Goal: Task Accomplishment & Management: Complete application form

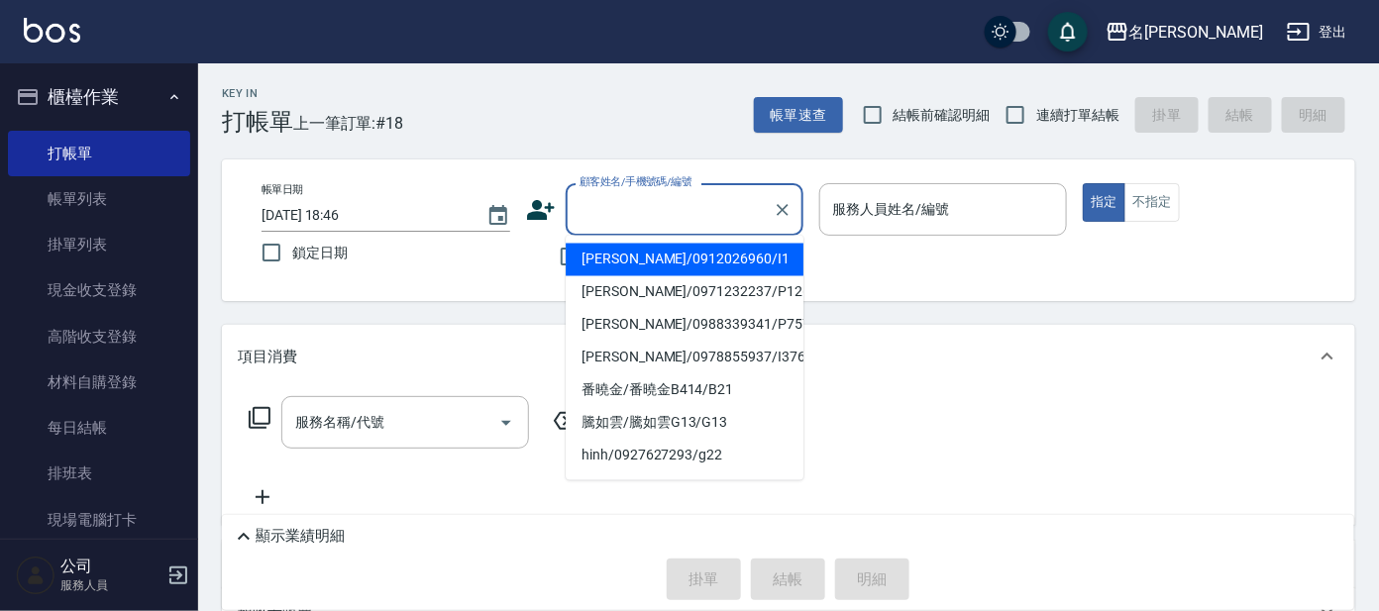
click at [638, 222] on input "顧客姓名/手機號碼/編號" at bounding box center [670, 209] width 190 height 35
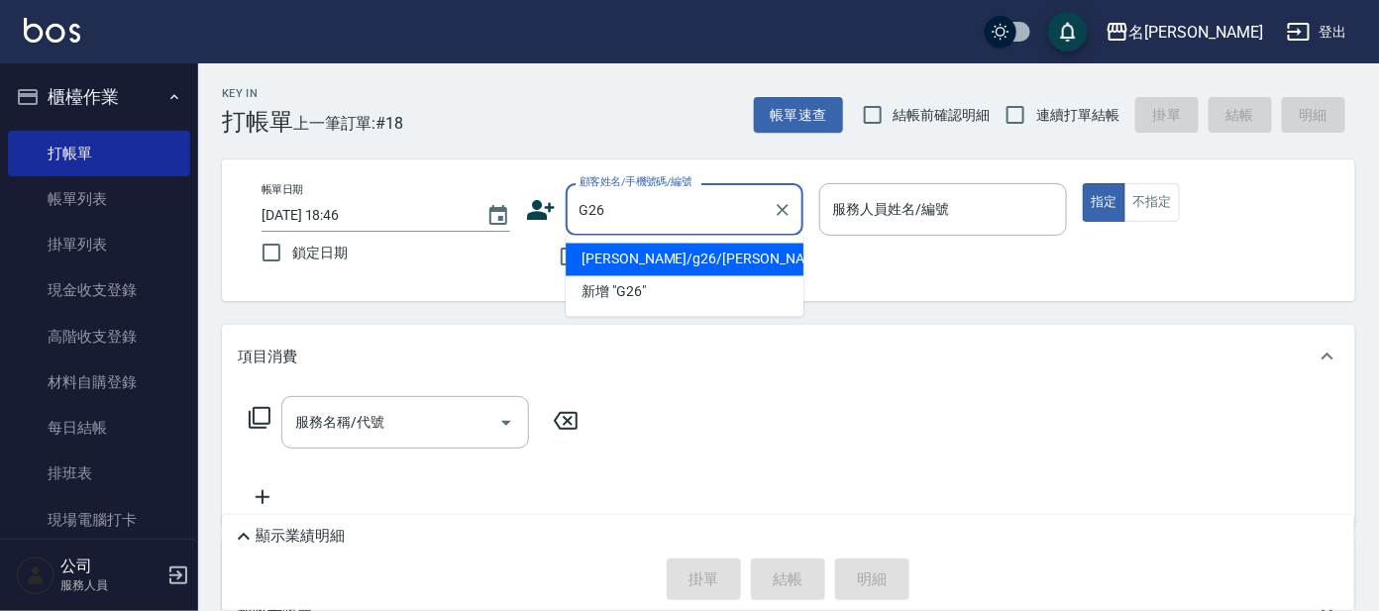
click at [656, 259] on li "[PERSON_NAME]/g26/[PERSON_NAME]" at bounding box center [685, 260] width 238 height 33
type input "[PERSON_NAME]/g26/[PERSON_NAME]"
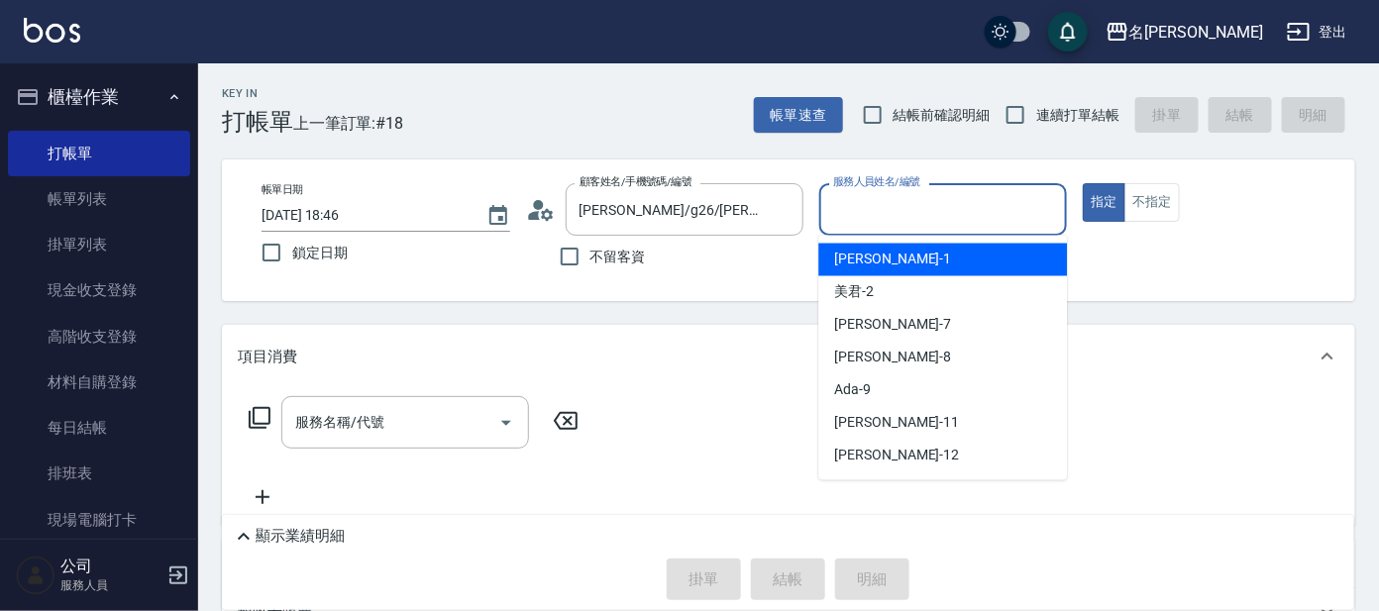
drag, startPoint x: 852, startPoint y: 212, endPoint x: 828, endPoint y: 234, distance: 32.3
click at [851, 210] on input "服務人員姓名/編號" at bounding box center [943, 209] width 231 height 35
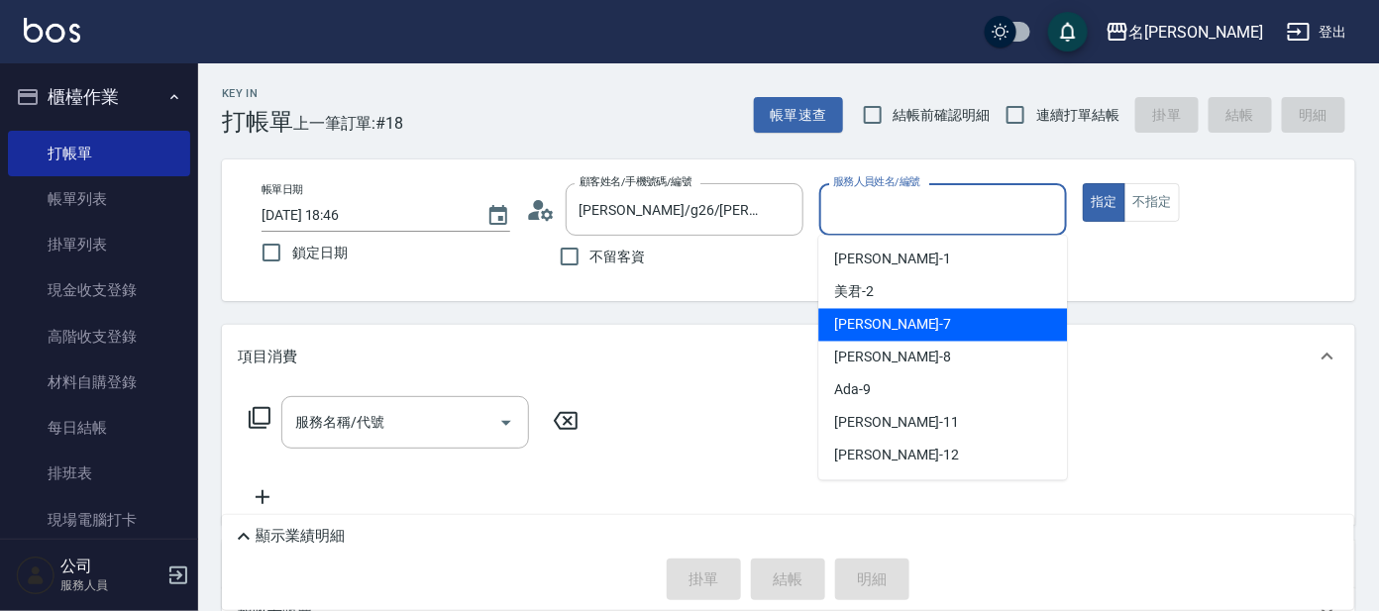
click at [869, 327] on span "[PERSON_NAME] -7" at bounding box center [892, 325] width 117 height 21
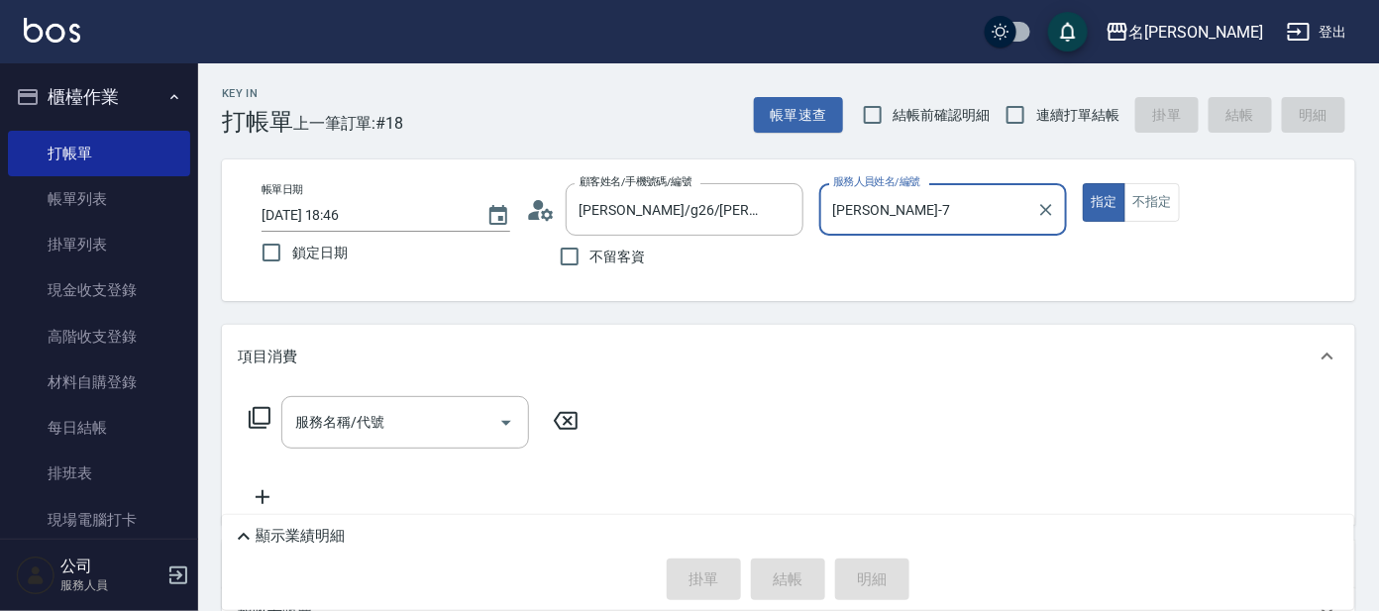
type input "[PERSON_NAME]-7"
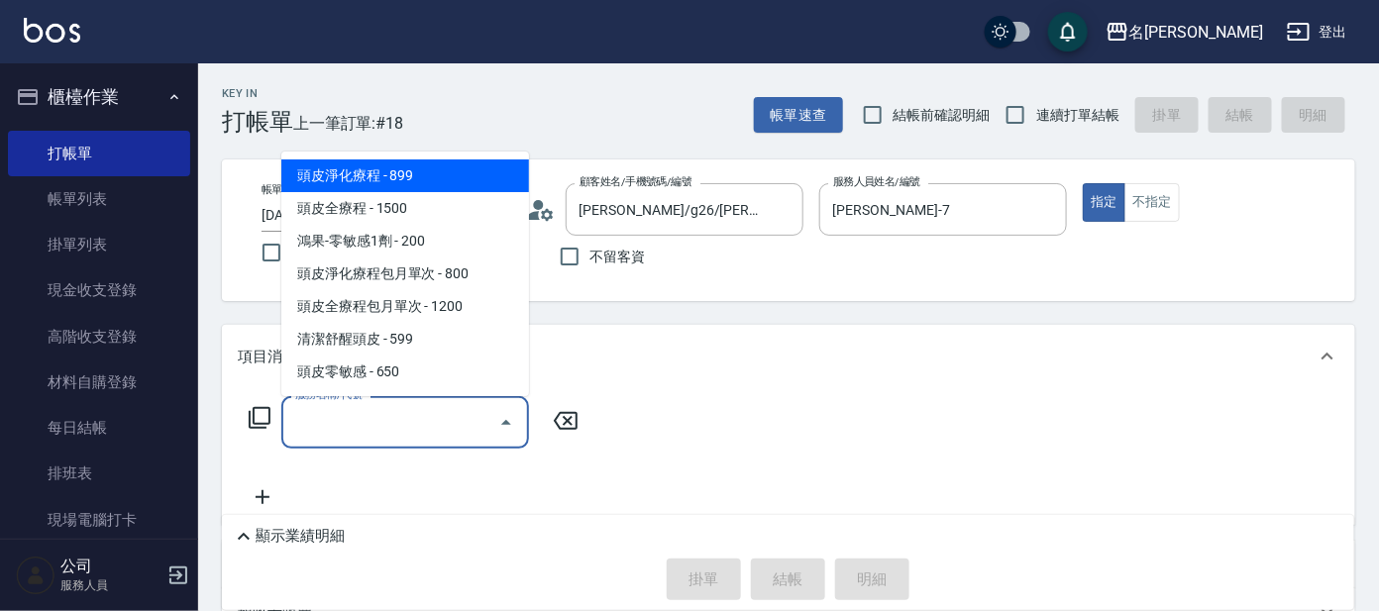
click at [392, 419] on input "服務名稱/代號" at bounding box center [390, 422] width 200 height 35
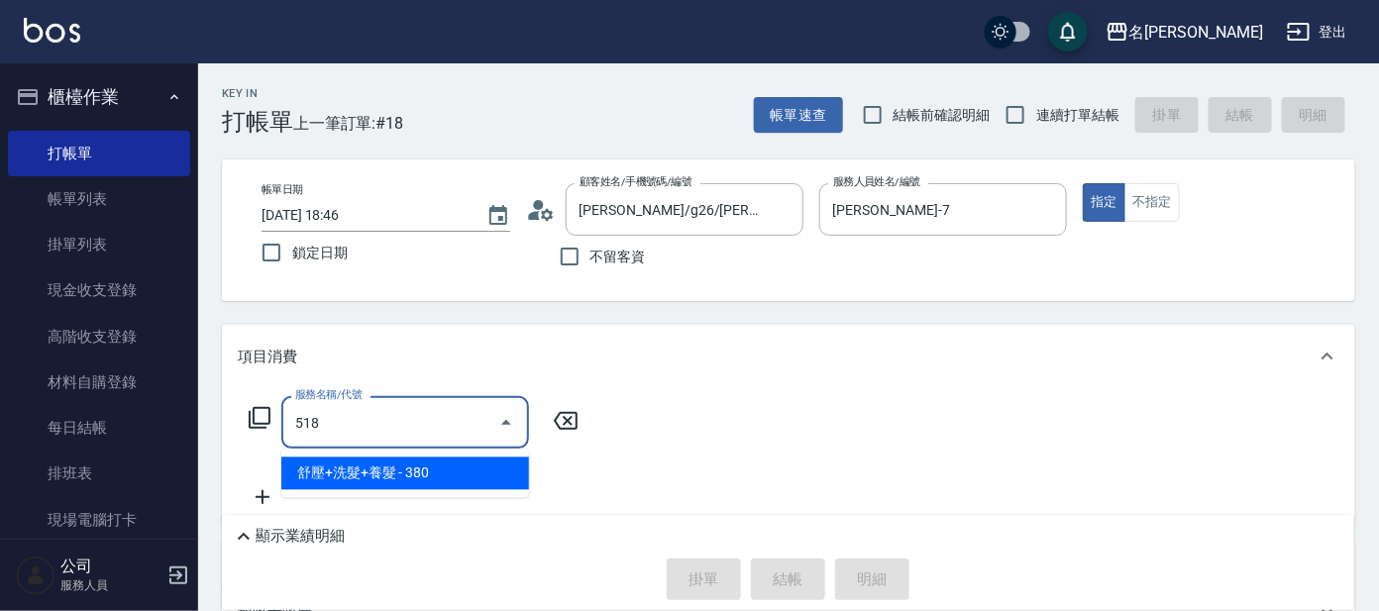
click at [424, 472] on span "舒壓+洗髮+養髮 - 380" at bounding box center [405, 474] width 248 height 33
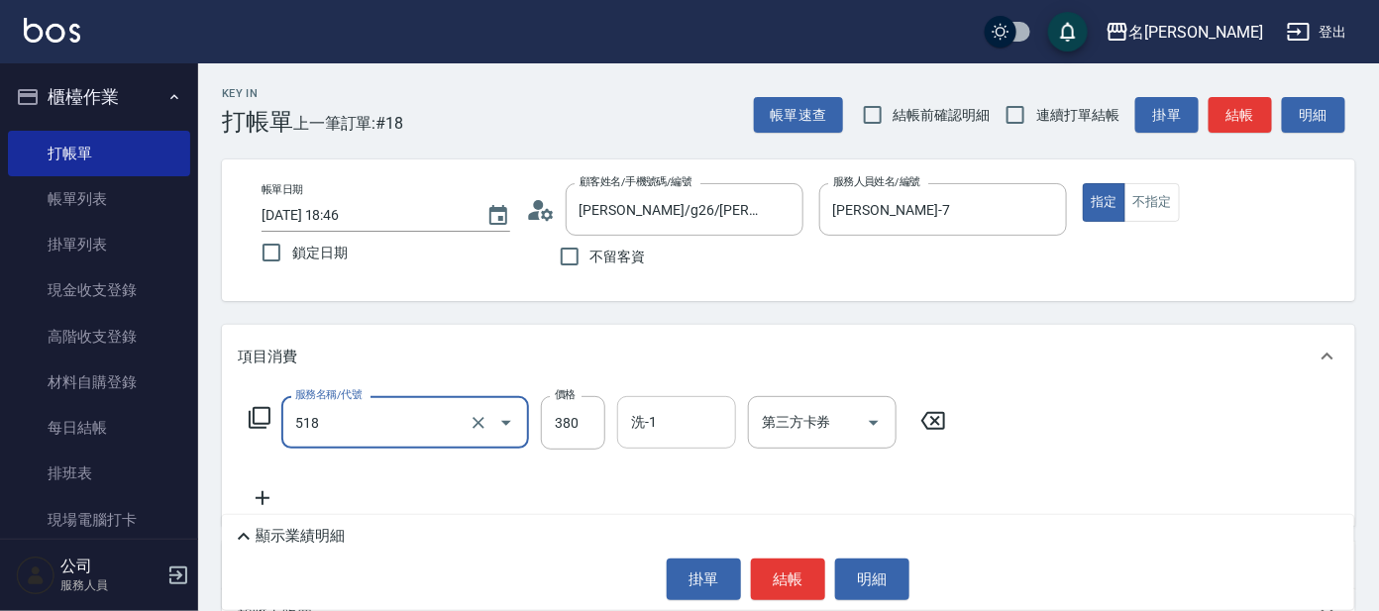
type input "舒壓+洗髮+養髮(518)"
drag, startPoint x: 678, startPoint y: 422, endPoint x: 675, endPoint y: 405, distance: 17.1
click at [678, 421] on input "洗-1" at bounding box center [676, 422] width 101 height 35
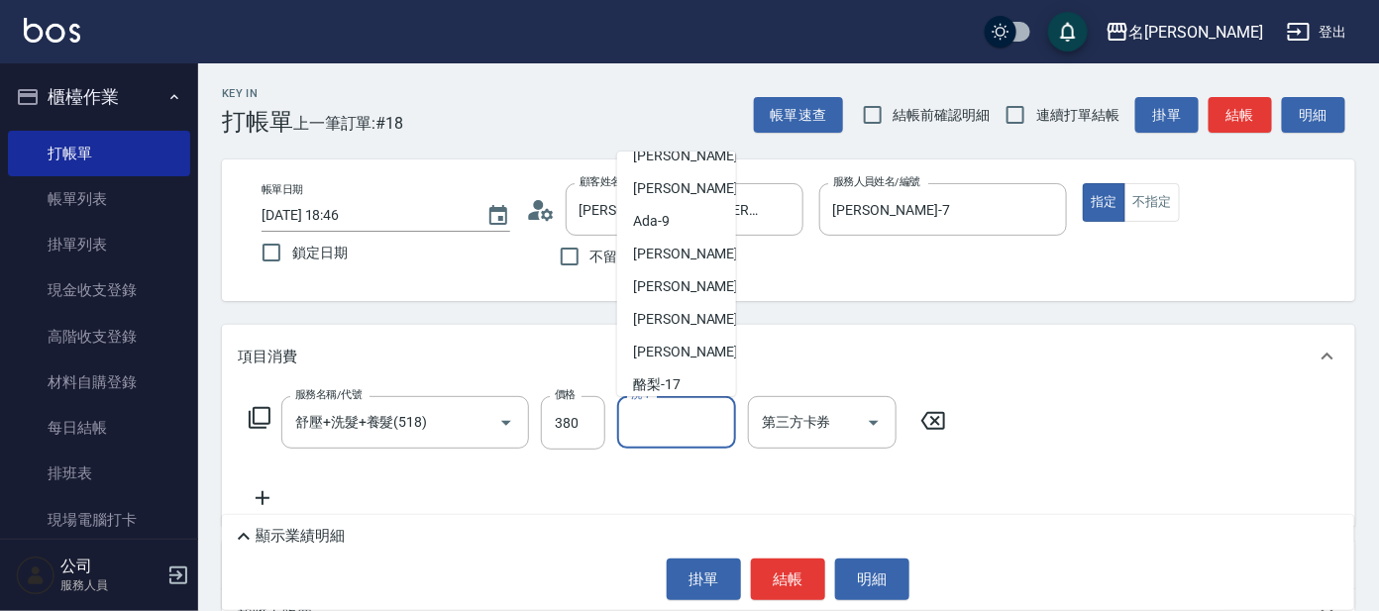
scroll to position [162, 0]
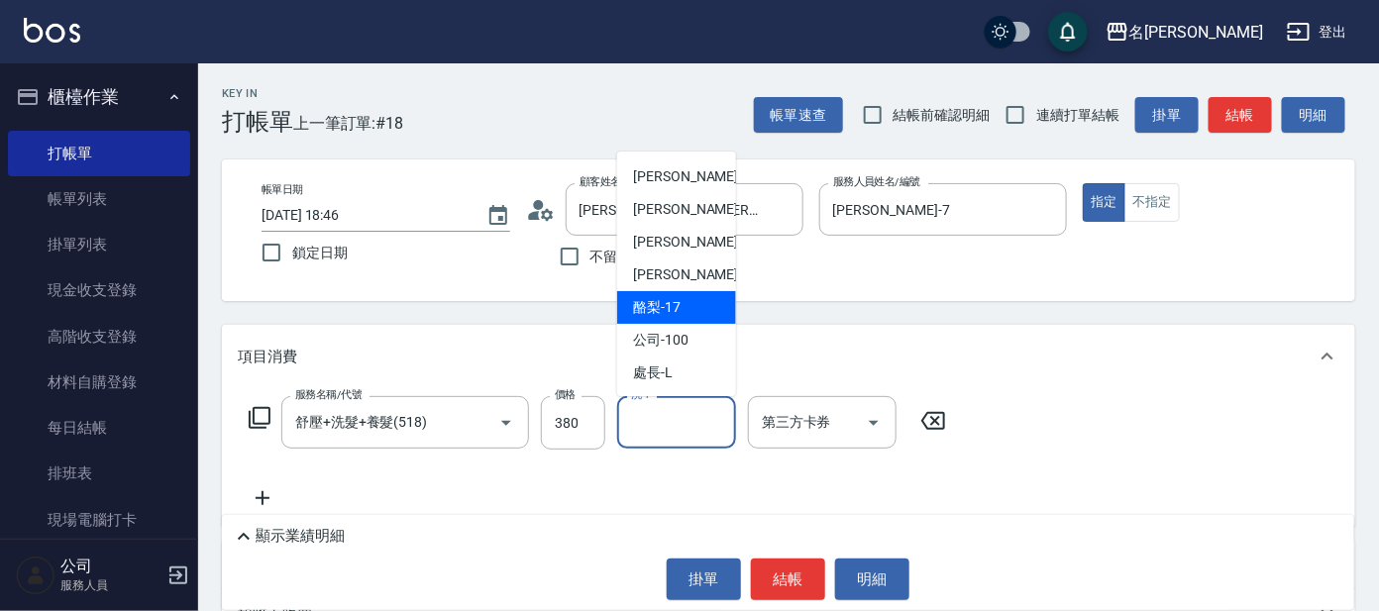
click at [688, 312] on div "酪梨 -17" at bounding box center [676, 307] width 119 height 33
type input "酪梨-17"
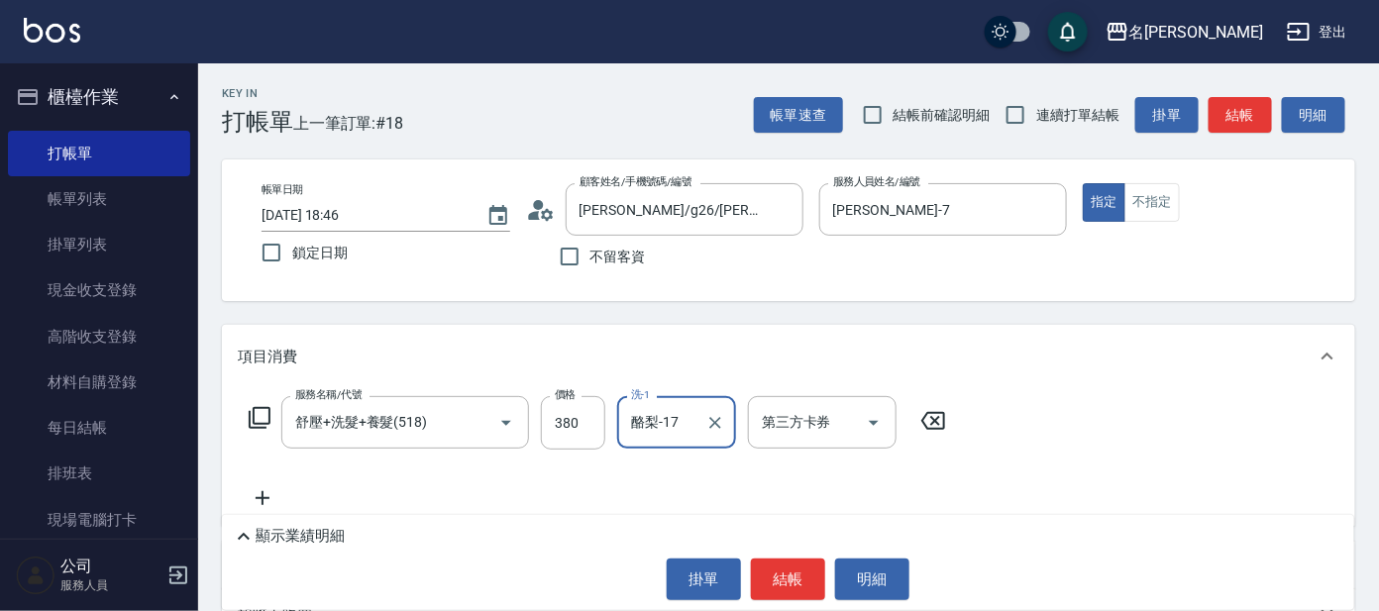
drag, startPoint x: 784, startPoint y: 576, endPoint x: 786, endPoint y: 554, distance: 21.9
click at [785, 575] on button "結帳" at bounding box center [788, 580] width 74 height 42
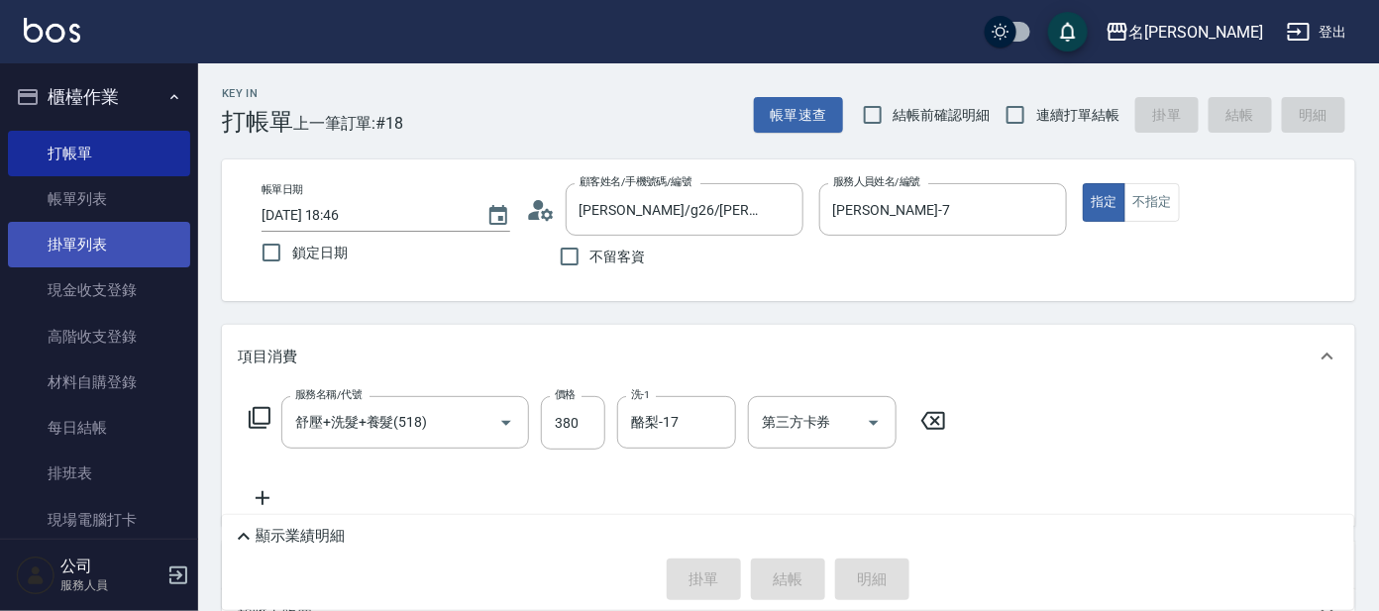
drag, startPoint x: 131, startPoint y: 203, endPoint x: 125, endPoint y: 254, distance: 50.9
click at [130, 203] on link "帳單列表" at bounding box center [99, 199] width 182 height 46
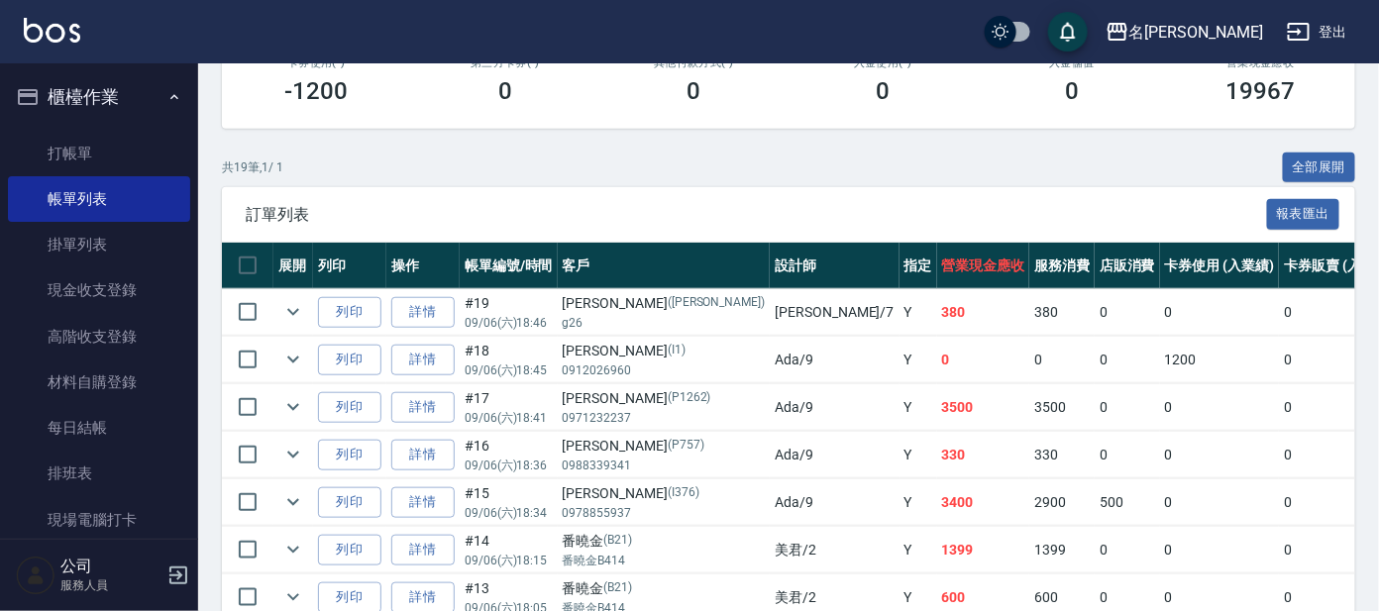
scroll to position [371, 0]
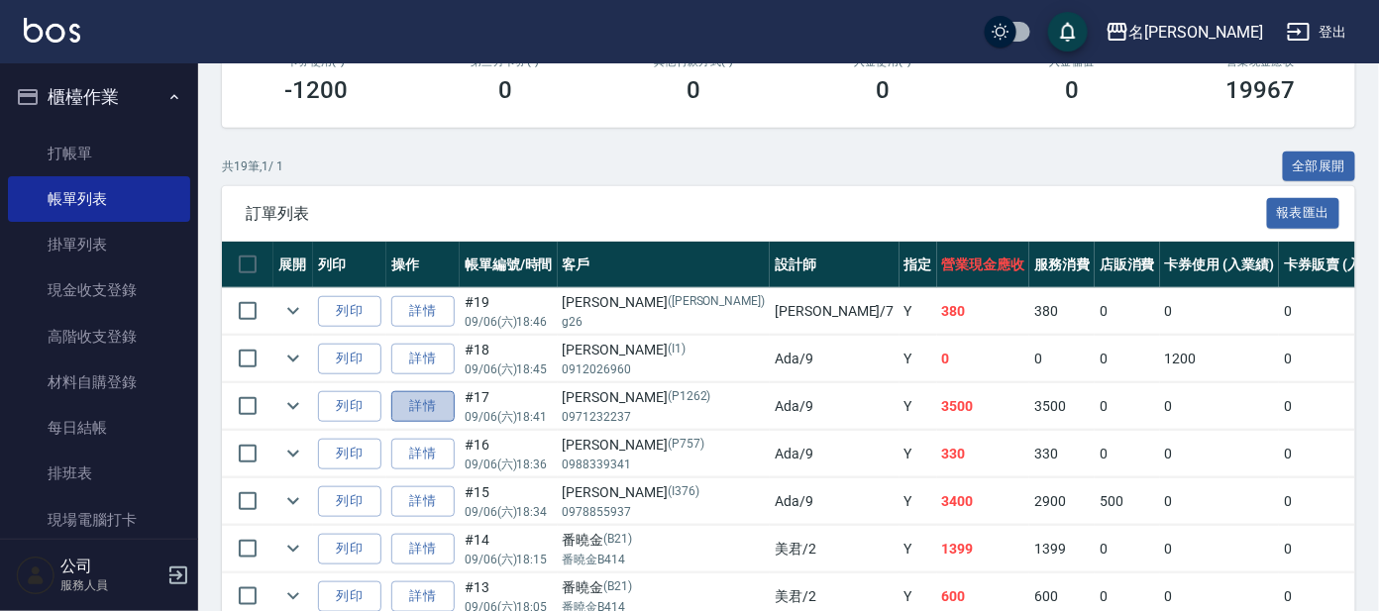
click at [421, 409] on link "詳情" at bounding box center [422, 406] width 63 height 31
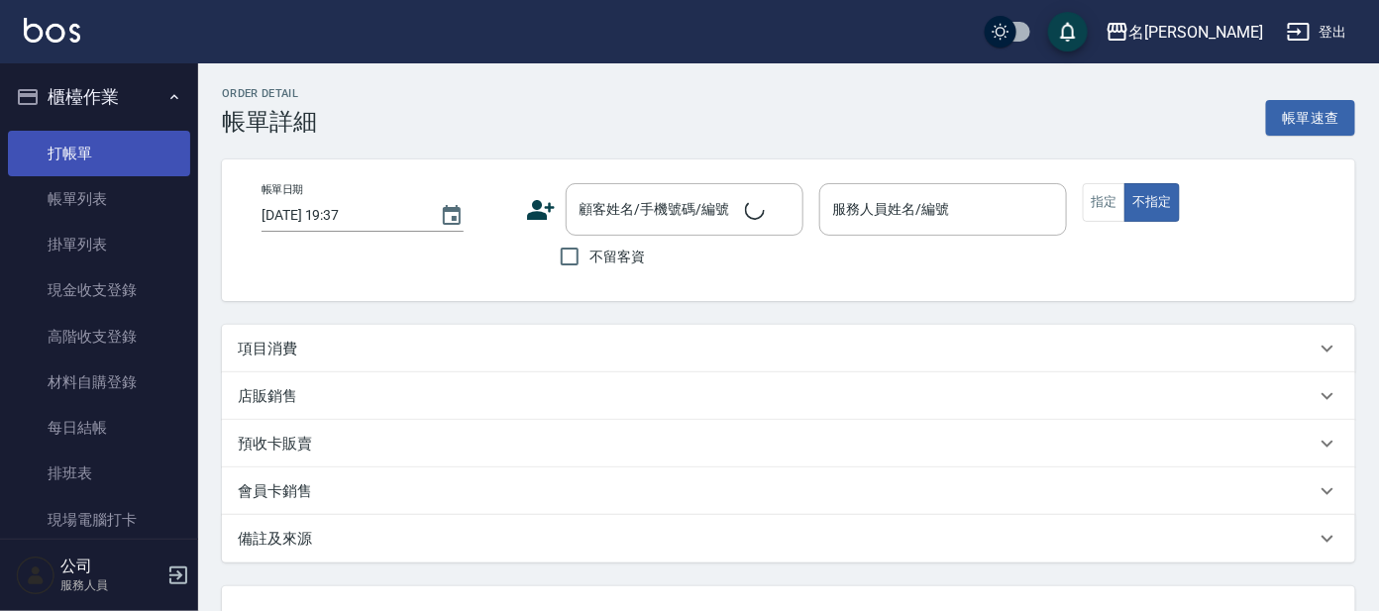
type input "[DATE] 18:41"
type input "Ada-9"
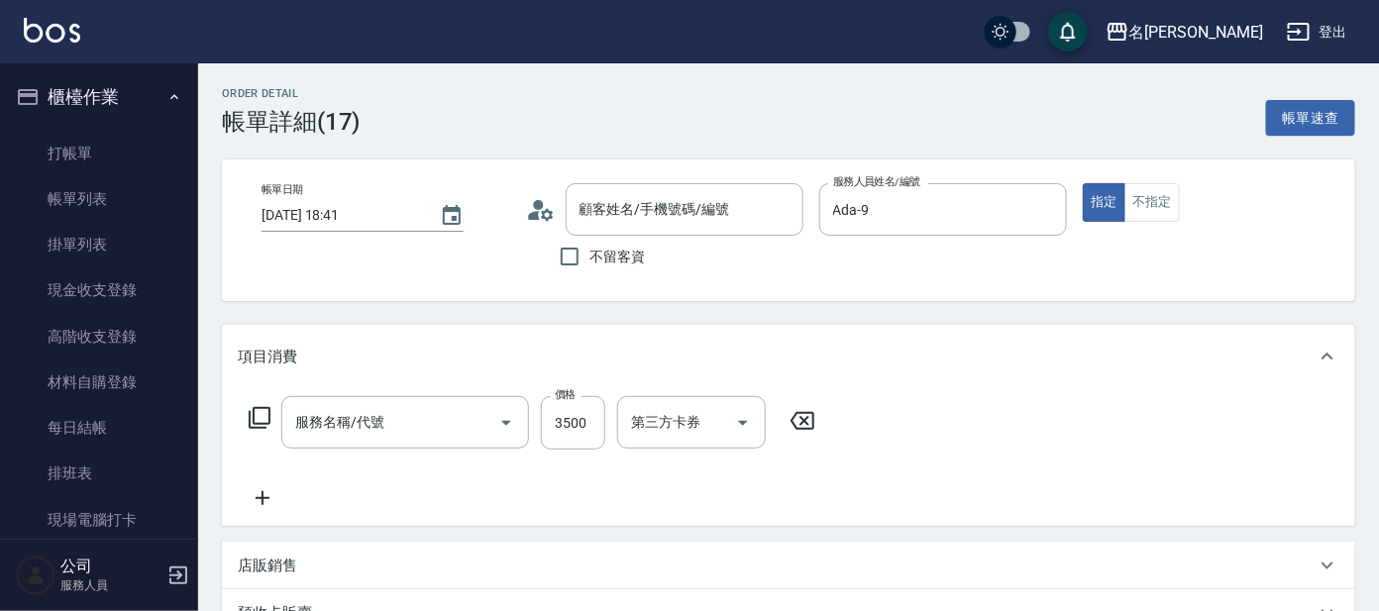
type input "[PERSON_NAME]/0971232237/P1262"
type input "調配燙(208)"
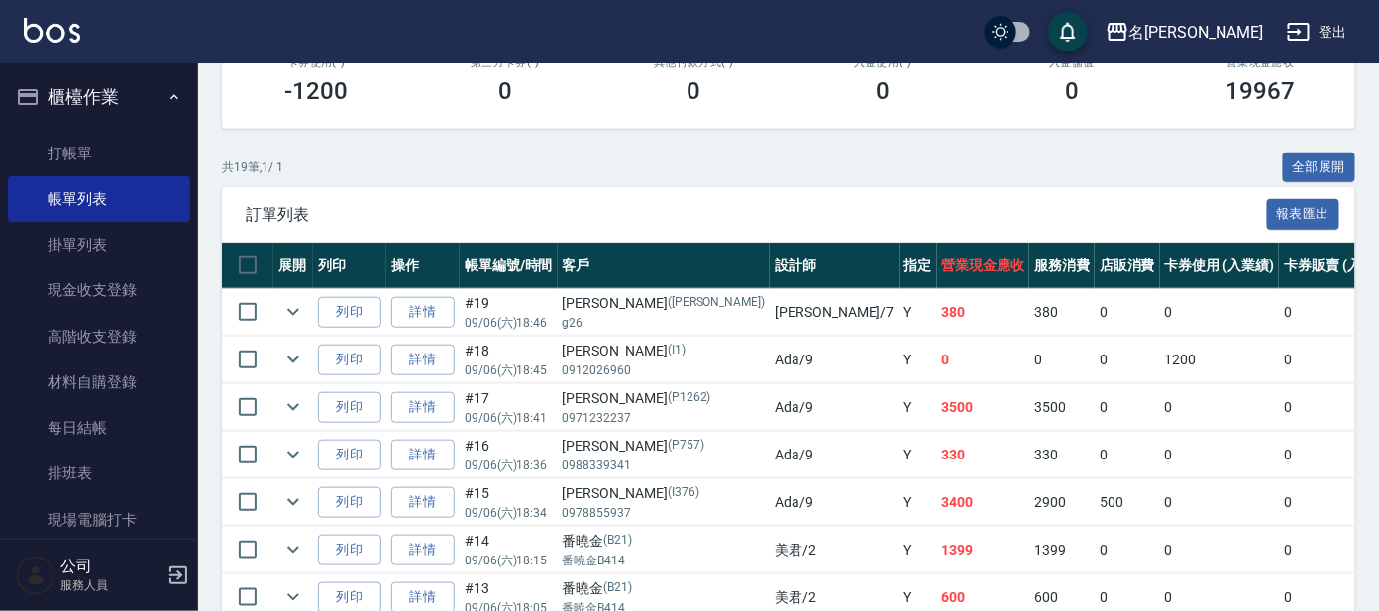
scroll to position [371, 0]
